Goal: Task Accomplishment & Management: Manage account settings

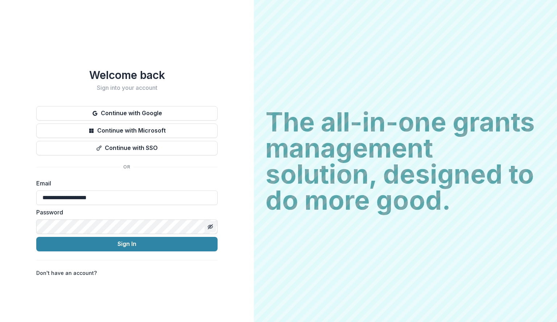
click at [210, 226] on icon "Toggle password visibility" at bounding box center [211, 227] width 3 height 3
click at [36, 237] on button "Sign In" at bounding box center [126, 244] width 181 height 15
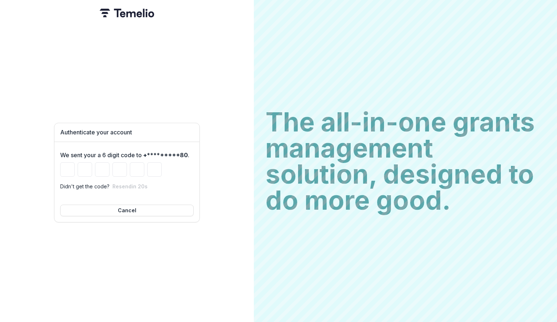
type input "*"
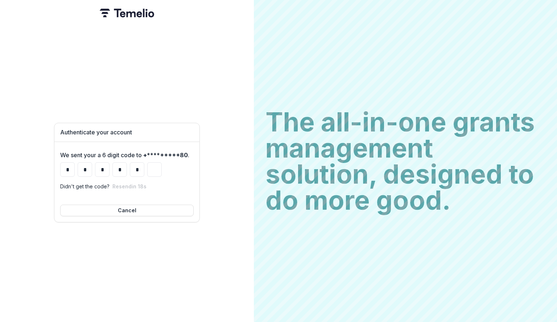
type input "*"
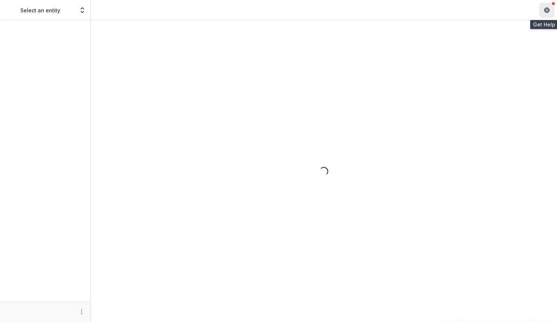
click at [548, 8] on icon "Get Help" at bounding box center [547, 8] width 2 height 1
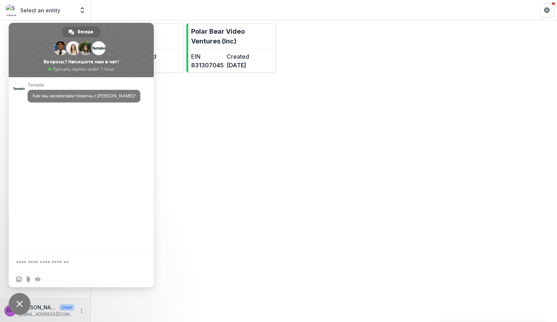
click at [21, 302] on span "Закрыть чат" at bounding box center [19, 304] width 7 height 7
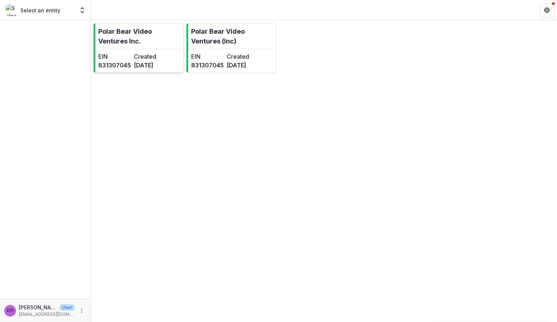
click at [148, 61] on dd "5 months ago" at bounding box center [150, 65] width 33 height 9
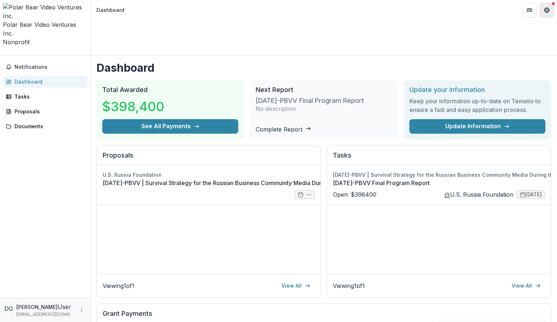
click at [553, 7] on button "Get Help" at bounding box center [547, 10] width 15 height 15
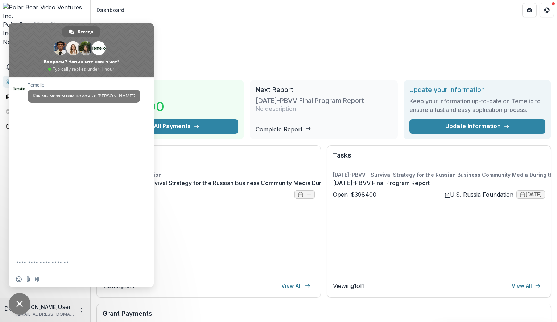
click at [17, 305] on span "Закрыть чат" at bounding box center [19, 304] width 7 height 7
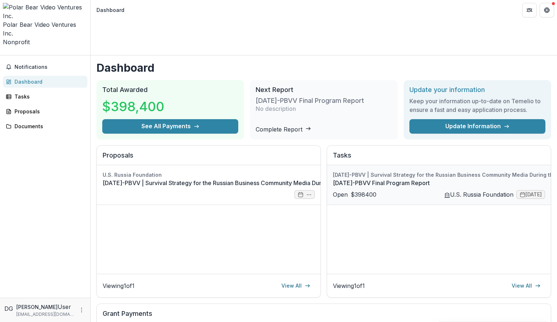
click at [341, 179] on link "[DATE]-PBVV Final Program Report" at bounding box center [480, 183] width 295 height 9
